Goal: Transaction & Acquisition: Obtain resource

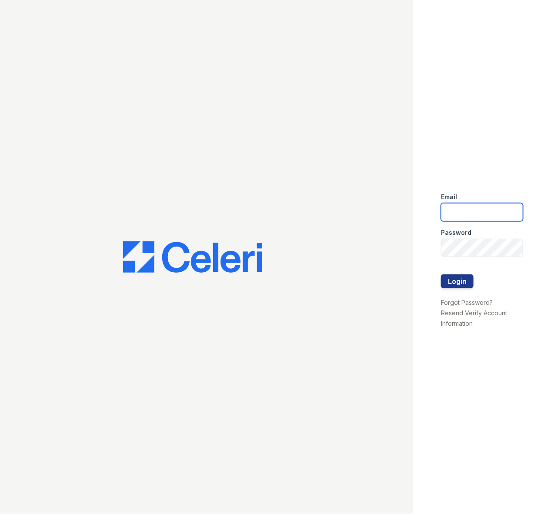
click at [484, 211] on input "email" at bounding box center [482, 212] width 82 height 18
type input "[PERSON_NAME][EMAIL_ADDRESS][PERSON_NAME][DOMAIN_NAME]"
click at [471, 286] on button "Login" at bounding box center [457, 281] width 33 height 14
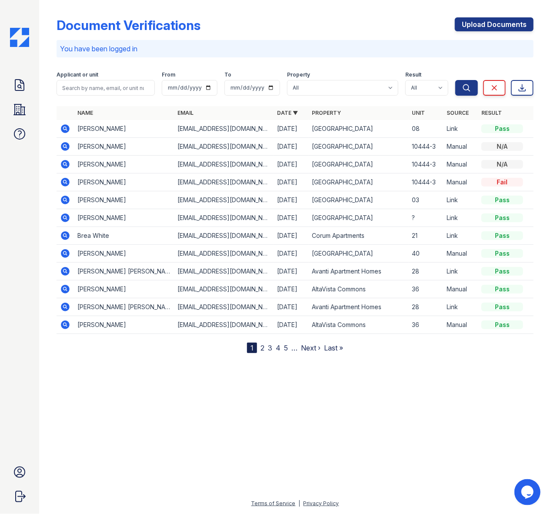
click at [70, 124] on icon at bounding box center [65, 128] width 10 height 10
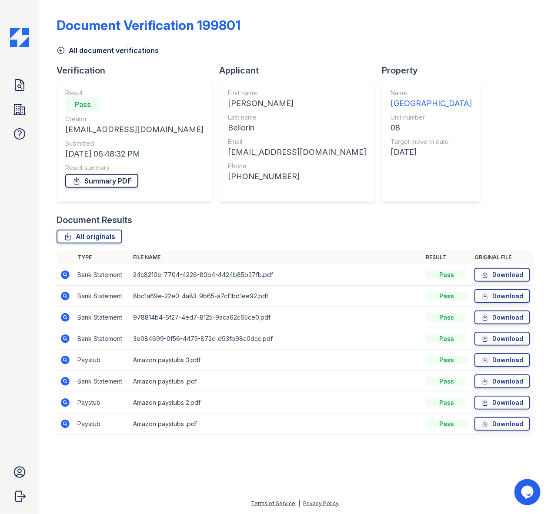
click at [128, 184] on link "Summary PDF" at bounding box center [101, 181] width 73 height 14
click at [501, 276] on link "Download" at bounding box center [502, 275] width 56 height 14
click at [503, 297] on link "Download" at bounding box center [502, 296] width 56 height 14
click at [505, 320] on link "Download" at bounding box center [502, 317] width 56 height 14
click at [506, 341] on link "Download" at bounding box center [502, 339] width 56 height 14
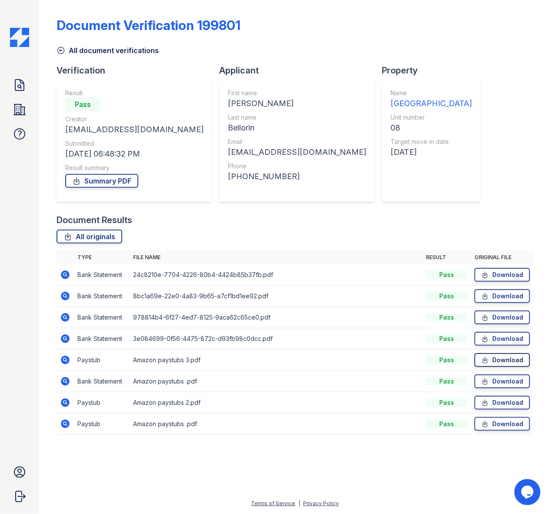
click at [510, 358] on link "Download" at bounding box center [502, 360] width 56 height 14
click at [501, 385] on link "Download" at bounding box center [502, 381] width 56 height 14
click at [499, 403] on link "Download" at bounding box center [502, 403] width 56 height 14
click at [514, 427] on link "Download" at bounding box center [502, 424] width 56 height 14
click at [489, 378] on icon at bounding box center [484, 381] width 7 height 9
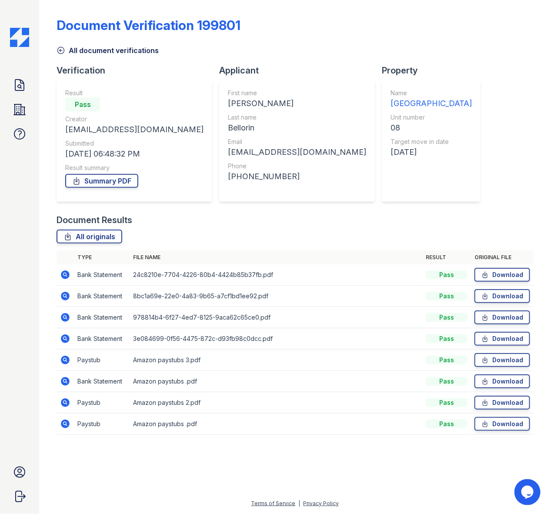
click at [415, 147] on div "Document Verification 199801 All document verifications Verification Result Pas…" at bounding box center [295, 223] width 477 height 440
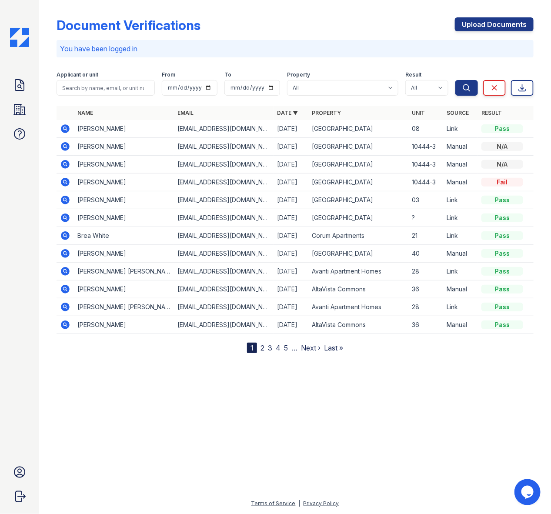
drag, startPoint x: 123, startPoint y: 183, endPoint x: 76, endPoint y: 185, distance: 47.0
click at [76, 185] on td "[PERSON_NAME]" at bounding box center [124, 182] width 100 height 18
copy td "Ecssian Briggs"
click at [108, 85] on input "search" at bounding box center [106, 88] width 98 height 16
paste input "Ecssian Briggs"
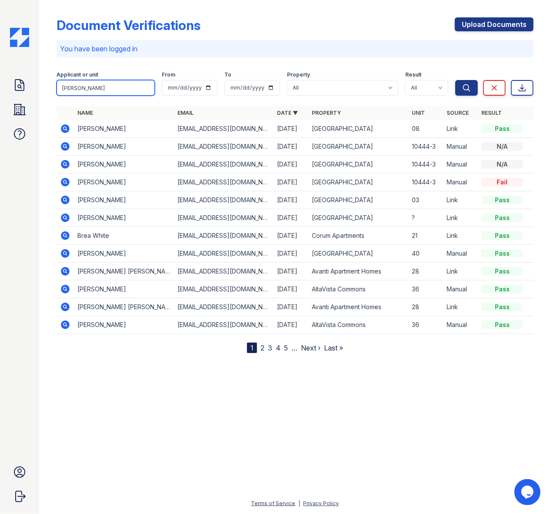
type input "Ecssian Briggs"
click at [455, 80] on button "Search" at bounding box center [466, 88] width 23 height 16
click at [369, 25] on div "Document Verifications Upload Documents" at bounding box center [295, 28] width 477 height 23
